Goal: Find contact information: Find contact information

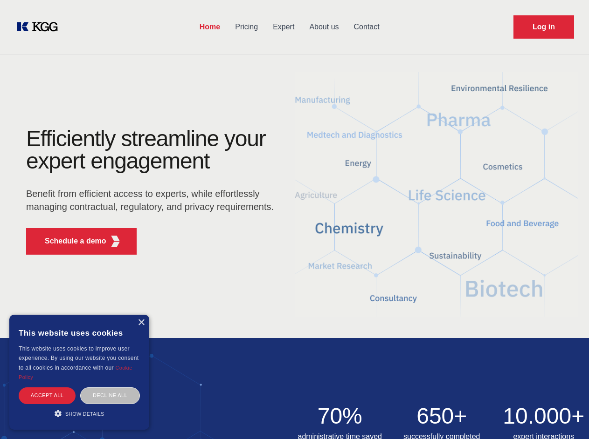
click at [294, 219] on div "Efficiently streamline your expert engagement Benefit from efficient access to …" at bounding box center [152, 195] width 283 height 135
click at [70, 241] on p "Schedule a demo" at bounding box center [76, 241] width 62 height 11
click at [141, 323] on div "× This website uses cookies This website uses cookies to improve user experienc…" at bounding box center [79, 372] width 140 height 115
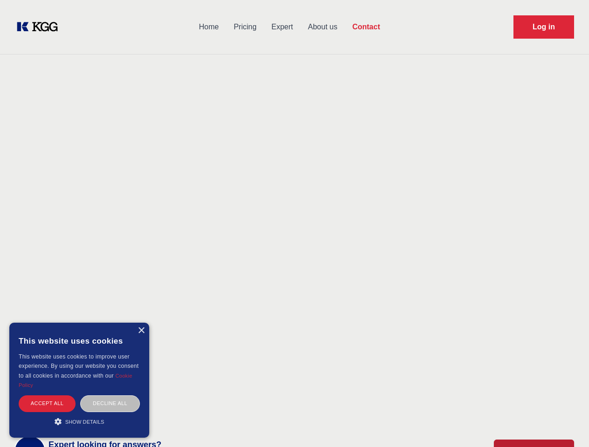
click at [47, 396] on div "Accept all" at bounding box center [47, 404] width 57 height 16
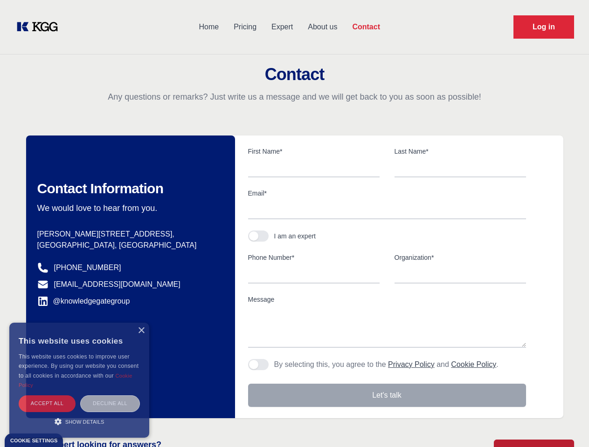
click at [110, 396] on div "Decline all" at bounding box center [110, 404] width 60 height 16
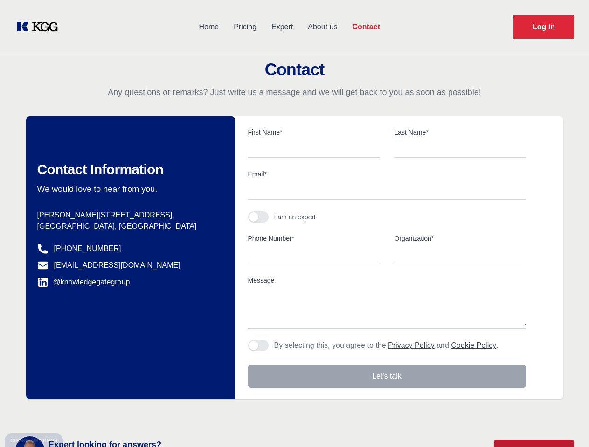
click at [79, 414] on main "Contact Any questions or remarks? Just write us a message and we will get back …" at bounding box center [294, 242] width 589 height 485
